Goal: Task Accomplishment & Management: Manage account settings

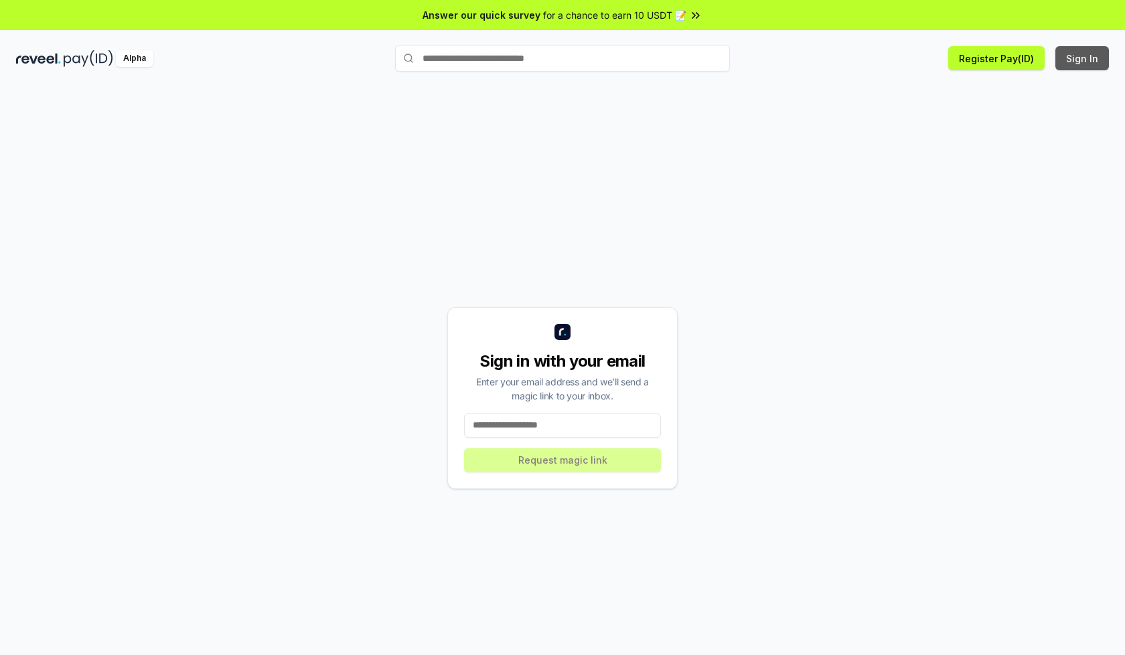
click at [1082, 58] on button "Sign In" at bounding box center [1082, 58] width 54 height 24
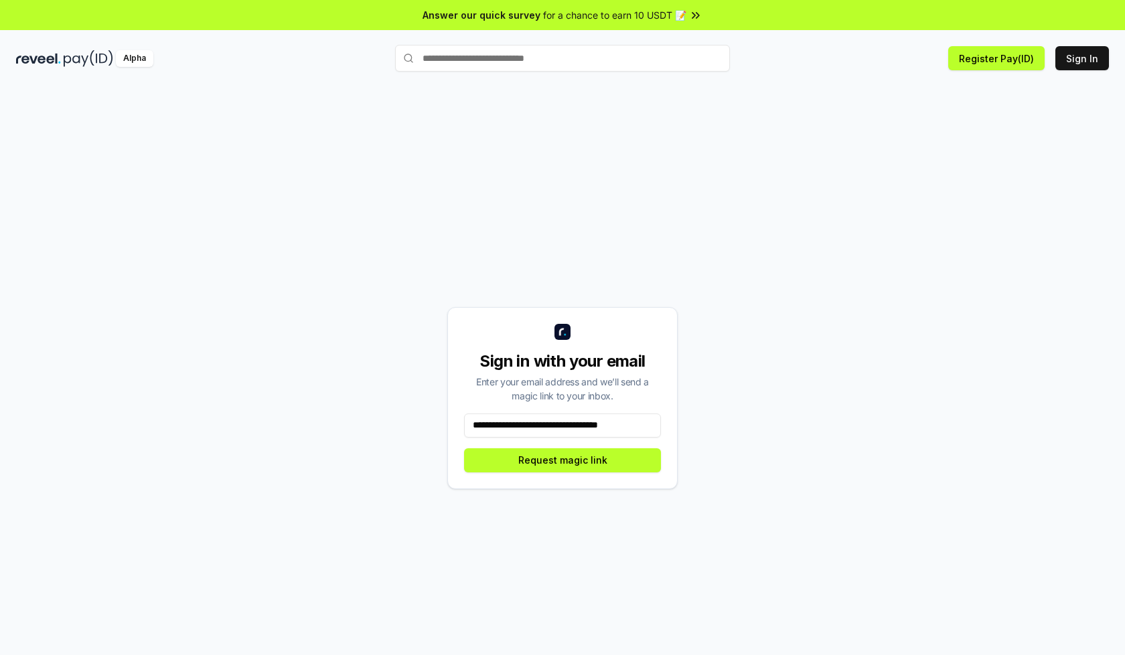
scroll to position [0, 2]
type input "**********"
click at [562, 460] on button "Request magic link" at bounding box center [562, 460] width 197 height 24
